Goal: Task Accomplishment & Management: Manage account settings

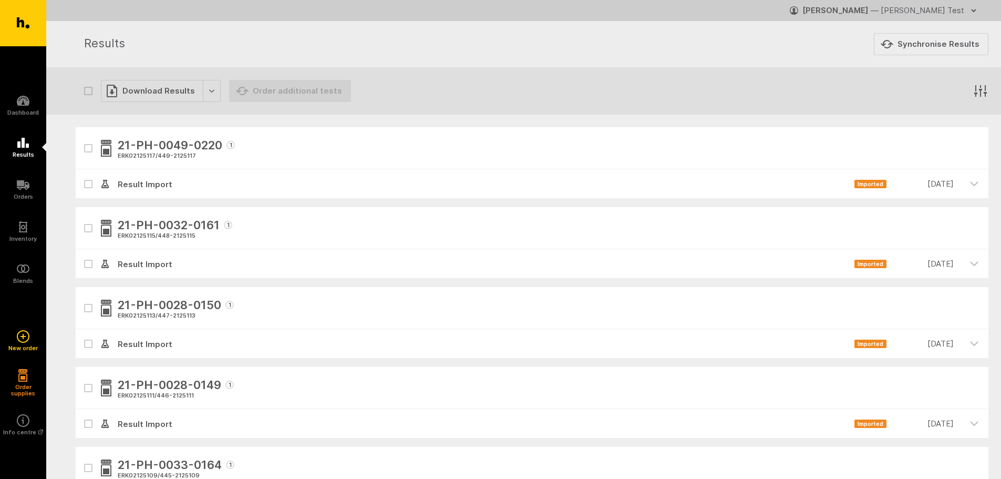
click at [955, 16] on div "[PERSON_NAME] — [PERSON_NAME] Test" at bounding box center [884, 10] width 162 height 13
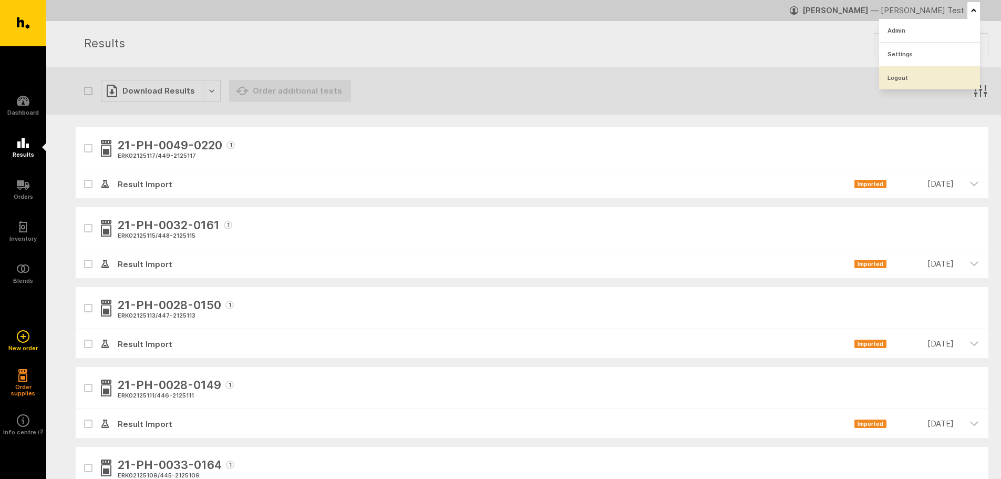
click at [911, 80] on link "Logout" at bounding box center [929, 77] width 101 height 23
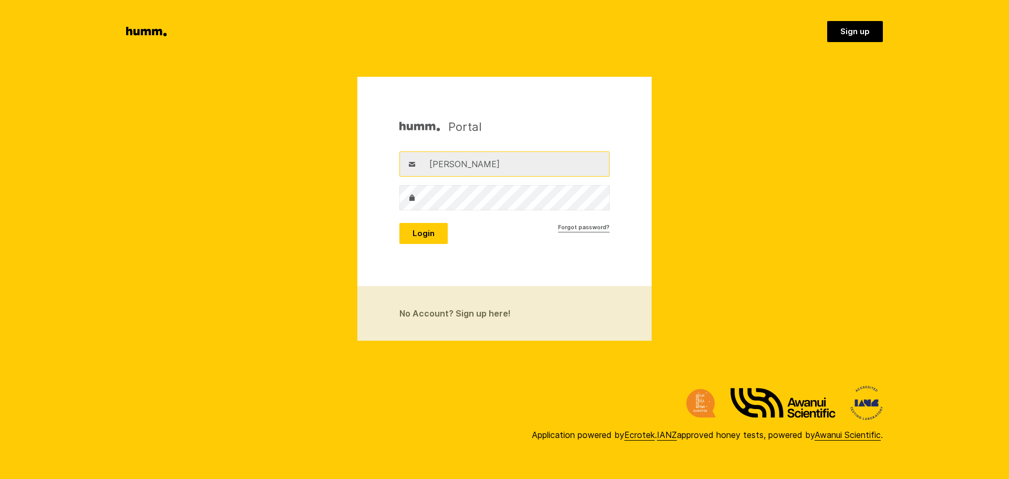
click at [473, 162] on input "andrew" at bounding box center [505, 163] width 210 height 25
paste input "taylor@ecrotek.co.nz"
type input "taylor@ecrotek.co.nz"
click at [436, 236] on button "Login" at bounding box center [424, 233] width 48 height 21
